Goal: Task Accomplishment & Management: Manage account settings

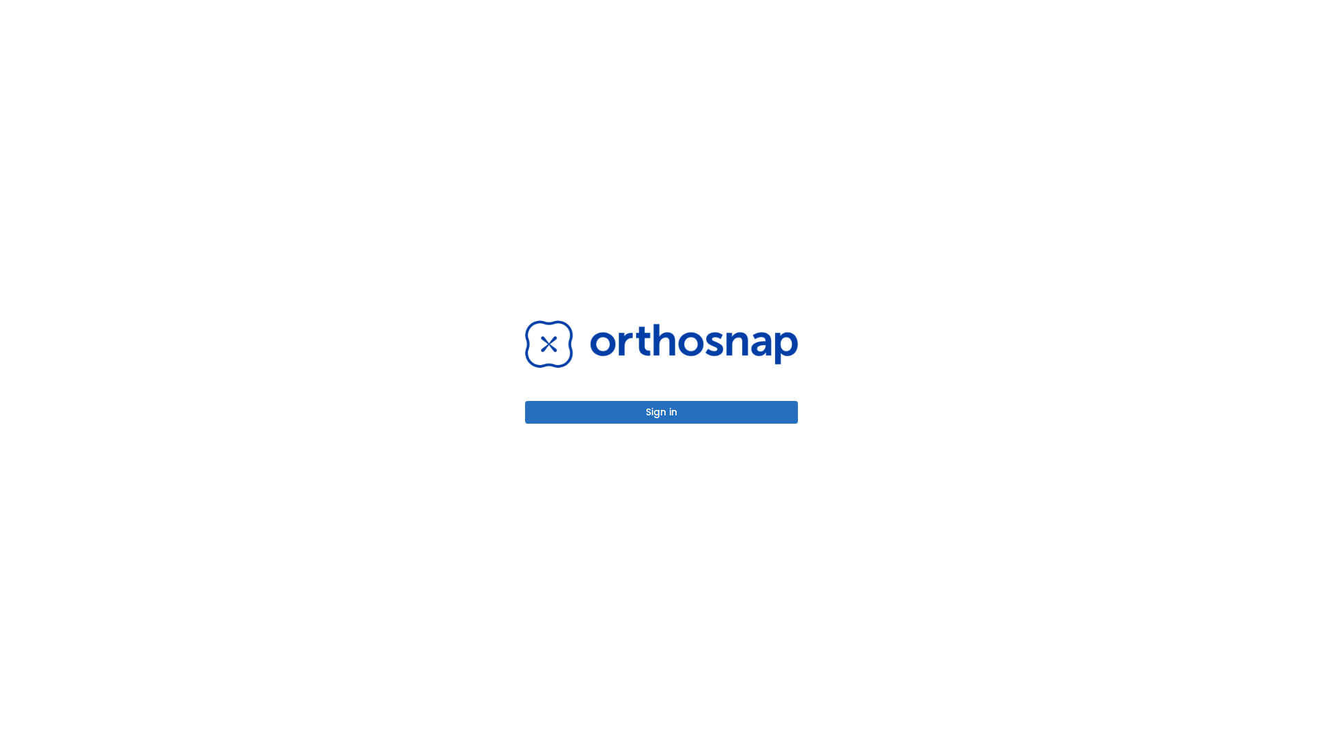
click at [661, 412] on button "Sign in" at bounding box center [661, 412] width 273 height 23
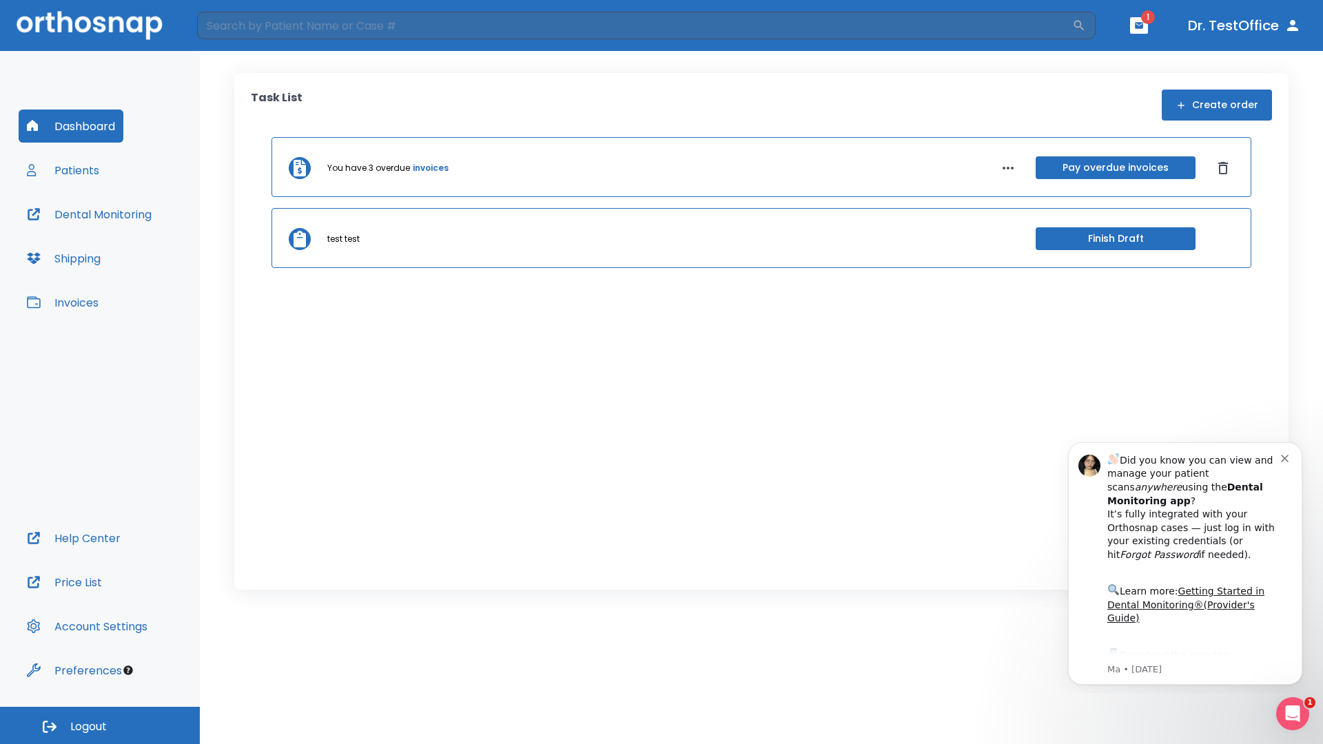
click at [100, 726] on span "Logout" at bounding box center [88, 726] width 37 height 15
